Goal: Information Seeking & Learning: Learn about a topic

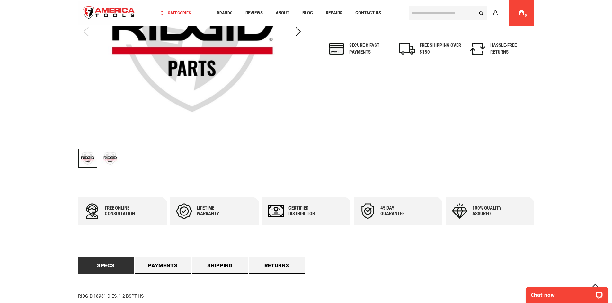
scroll to position [96, 0]
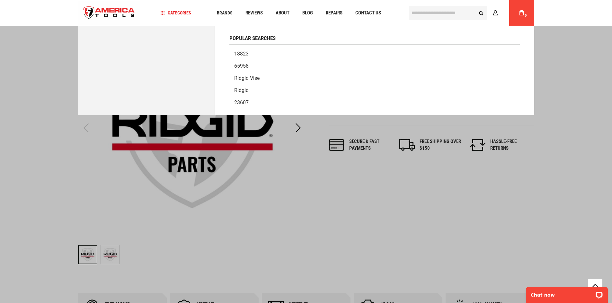
click at [414, 12] on input "text" at bounding box center [448, 13] width 79 height 14
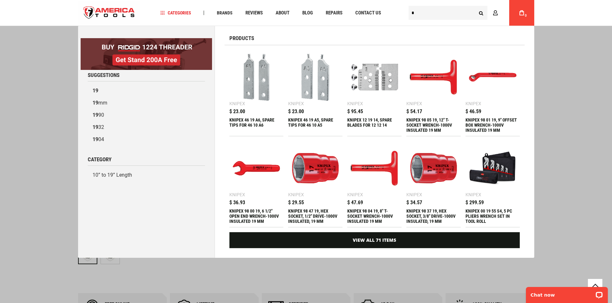
type input "*"
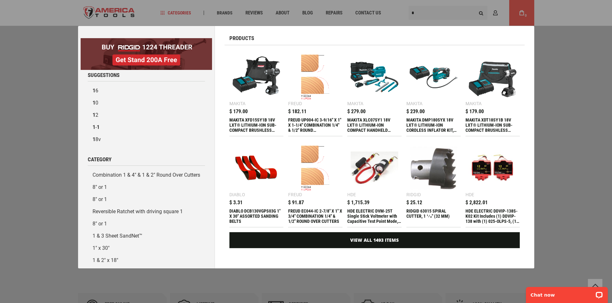
click at [554, 133] on div "Marketing offer form" at bounding box center [306, 151] width 612 height 303
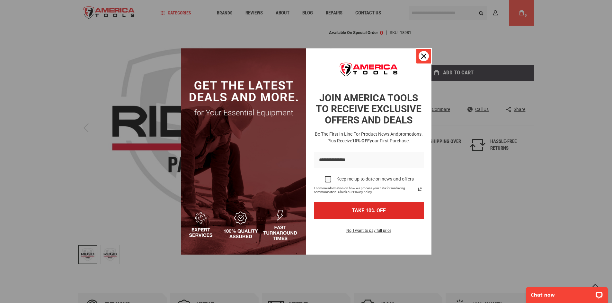
click at [428, 58] on div "Close" at bounding box center [423, 56] width 10 height 10
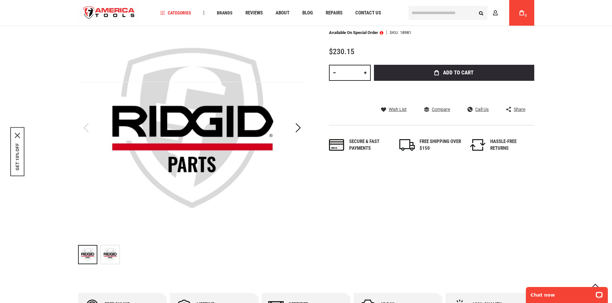
click at [425, 32] on div "Available on Special Order SKU 18981" at bounding box center [431, 33] width 205 height 4
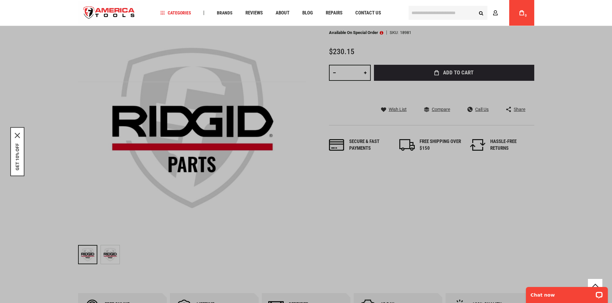
click at [430, 16] on input "text" at bounding box center [448, 13] width 79 height 14
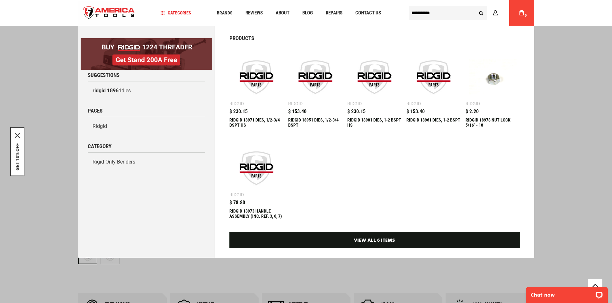
type input "**********"
click at [481, 17] on button "Search" at bounding box center [481, 13] width 12 height 12
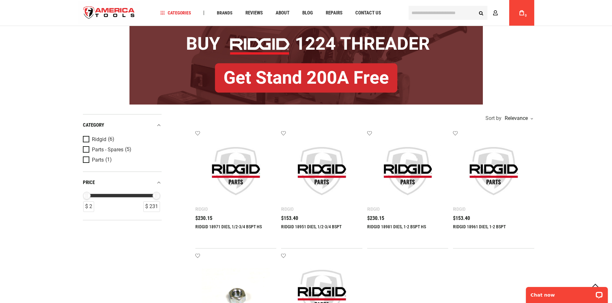
scroll to position [32, 0]
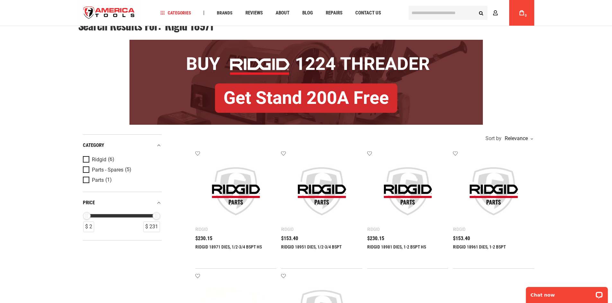
click at [210, 242] on div "RIDGID 18971 DIES, 1/2-3/4 BSPT HS $230.15" at bounding box center [235, 249] width 81 height 26
click at [204, 242] on div "RIDGID 18971 DIES, 1/2-3/4 BSPT HS $230.15" at bounding box center [235, 249] width 81 height 26
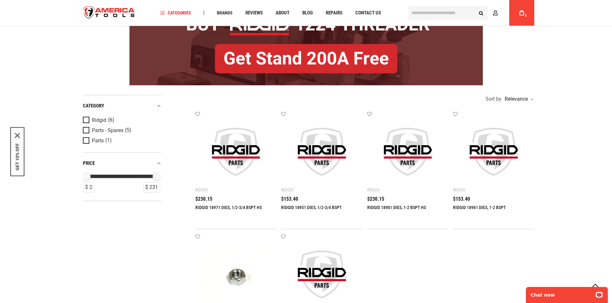
scroll to position [64, 0]
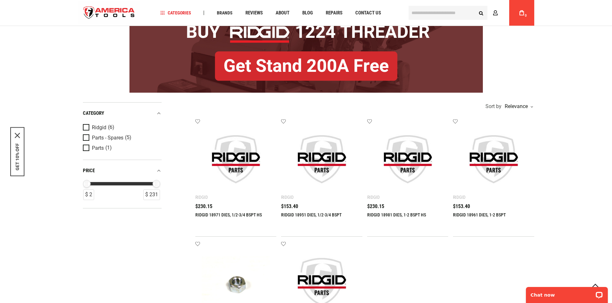
click at [207, 157] on img at bounding box center [236, 159] width 68 height 68
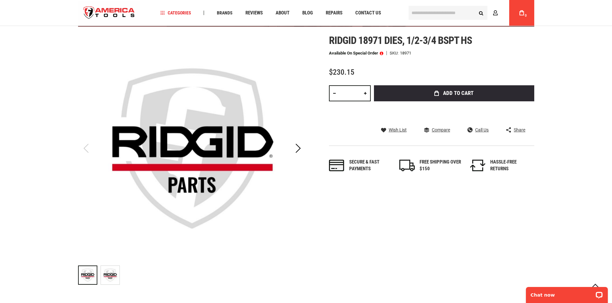
scroll to position [64, 0]
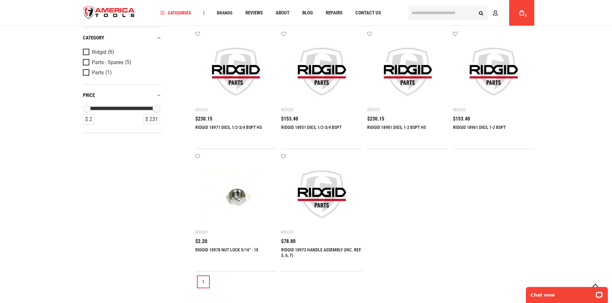
scroll to position [161, 0]
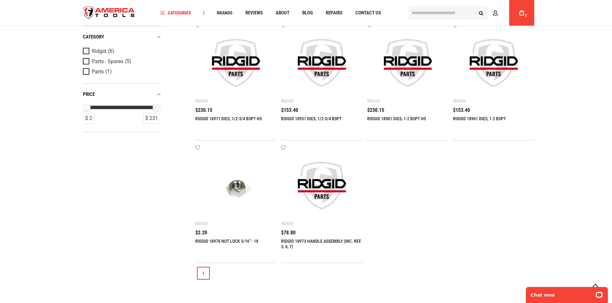
click at [235, 88] on img at bounding box center [236, 63] width 68 height 68
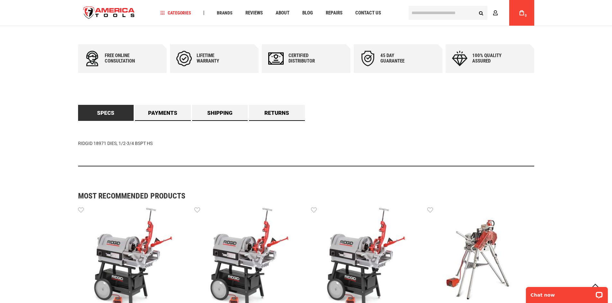
scroll to position [353, 0]
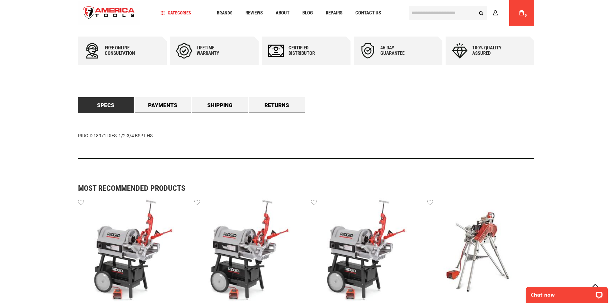
click at [106, 109] on link "Specs" at bounding box center [106, 105] width 56 height 16
click at [157, 109] on link "Payments" at bounding box center [163, 105] width 56 height 16
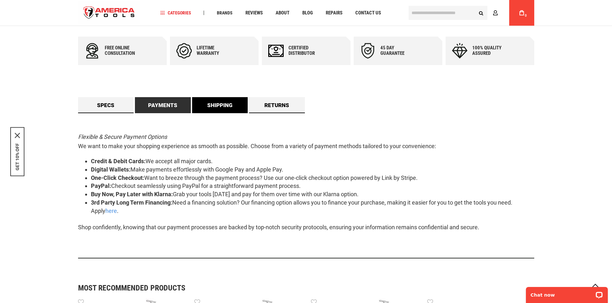
click at [217, 106] on link "Shipping" at bounding box center [220, 105] width 56 height 16
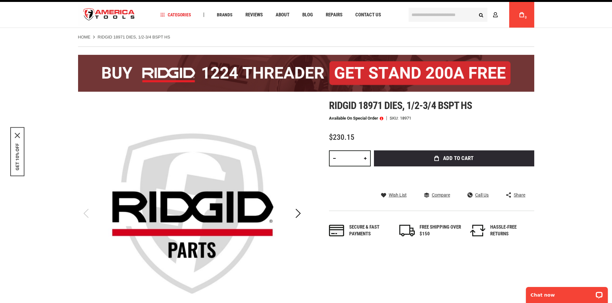
scroll to position [0, 0]
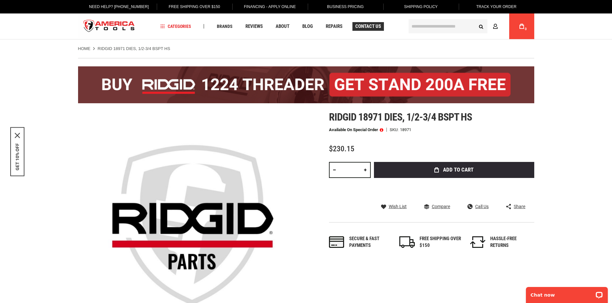
click at [377, 30] on link "Contact Us" at bounding box center [367, 26] width 31 height 9
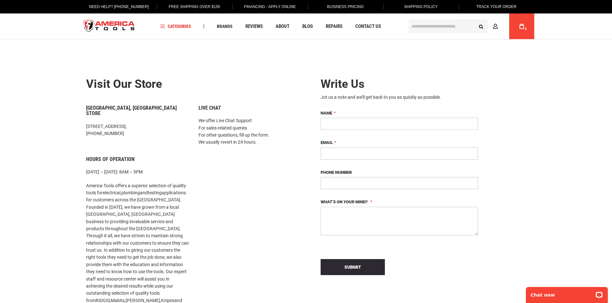
click at [355, 5] on link "Business Pricing" at bounding box center [345, 6] width 47 height 13
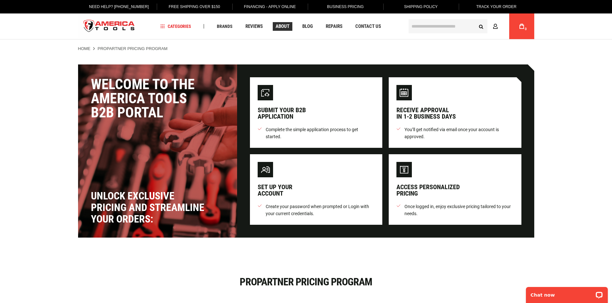
click at [277, 24] on span "About" at bounding box center [283, 26] width 14 height 5
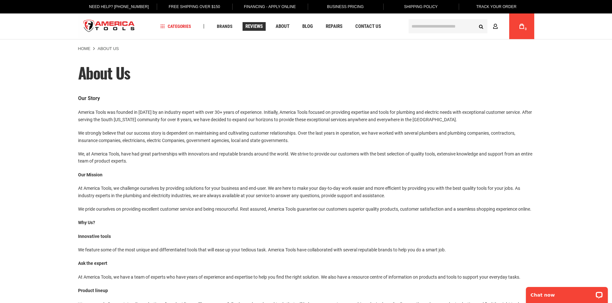
click at [253, 26] on span "Reviews" at bounding box center [253, 26] width 17 height 5
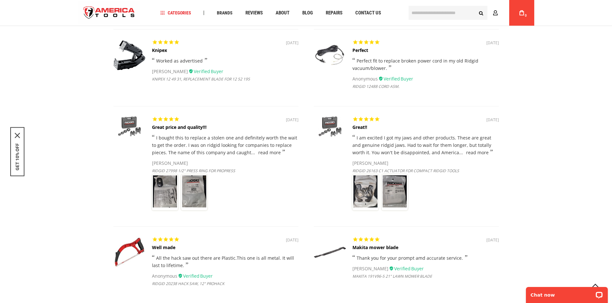
scroll to position [996, 0]
